Goal: Task Accomplishment & Management: Use online tool/utility

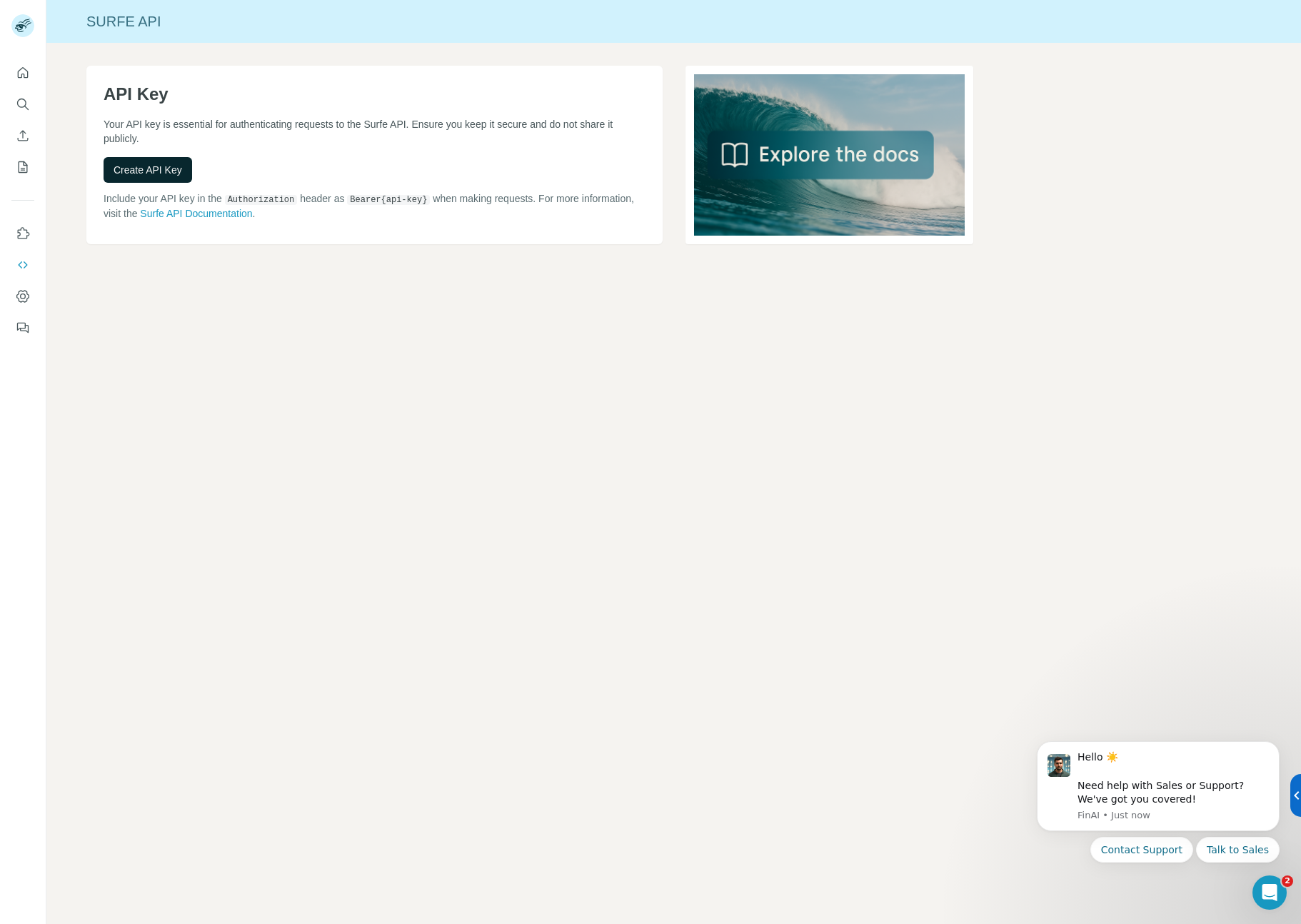
click at [166, 172] on span "Create API Key" at bounding box center [148, 169] width 69 height 14
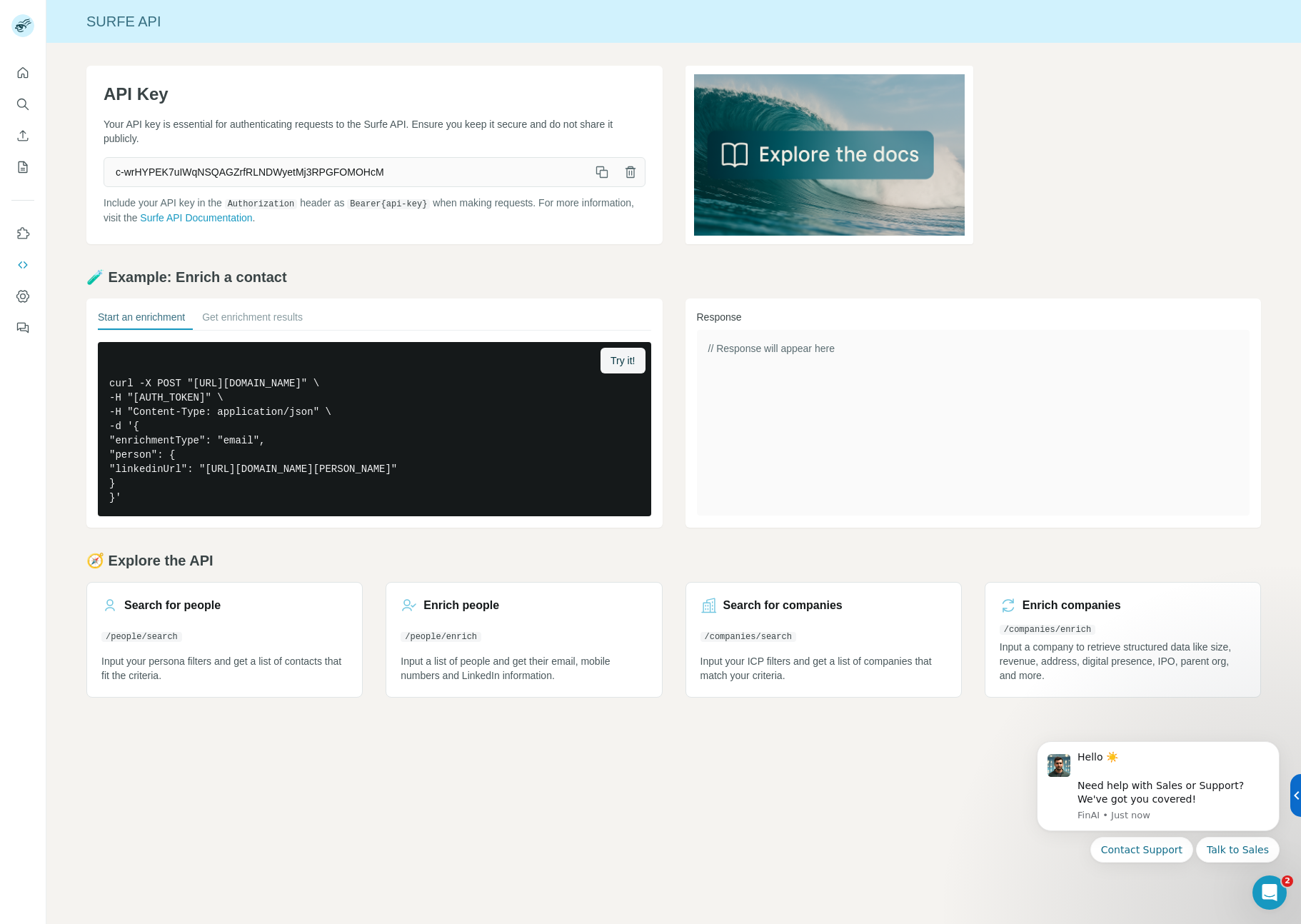
click at [597, 176] on icon "button" at bounding box center [601, 172] width 14 height 14
click at [16, 65] on button "Quick start" at bounding box center [23, 72] width 23 height 25
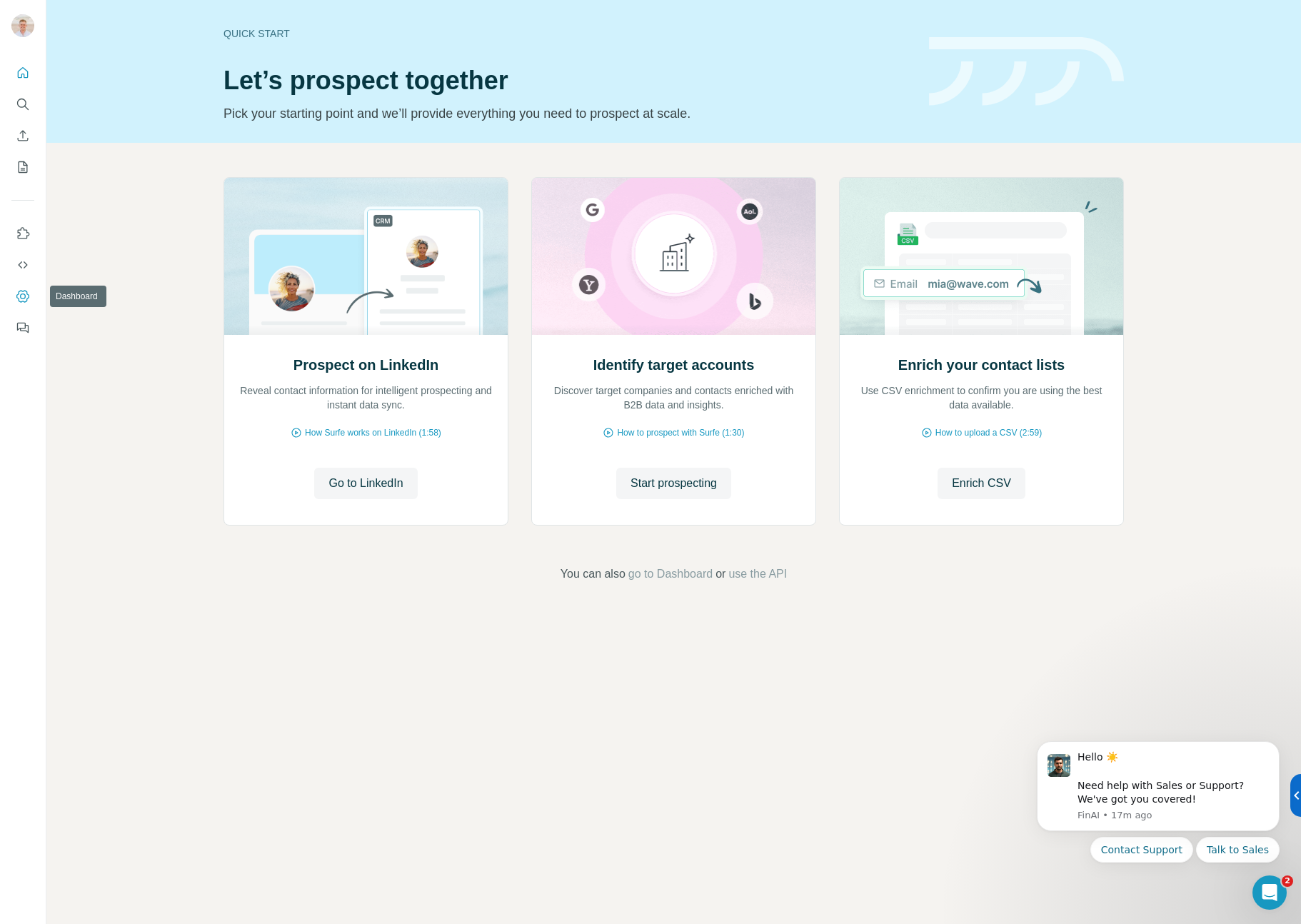
click at [25, 297] on icon "Dashboard" at bounding box center [22, 296] width 14 height 14
